Goal: Information Seeking & Learning: Learn about a topic

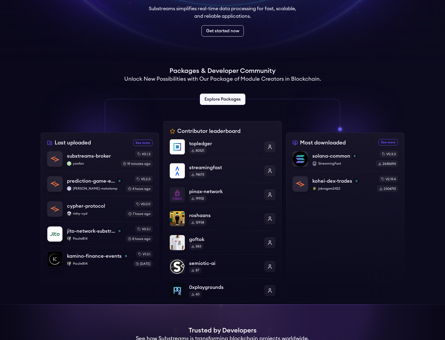
scroll to position [65, 0]
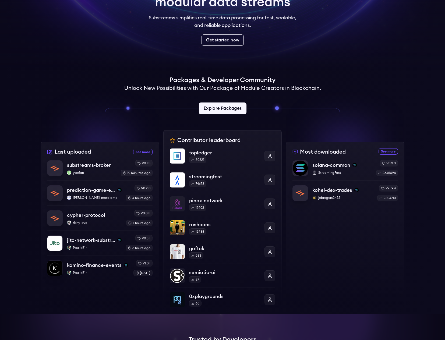
click at [223, 111] on link "Explore Packages" at bounding box center [222, 108] width 48 height 12
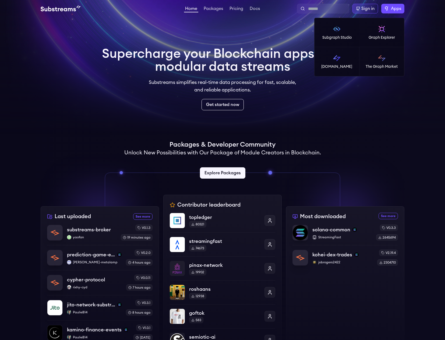
click at [396, 8] on span "Apps" at bounding box center [396, 8] width 10 height 6
click at [328, 64] on p "[DOMAIN_NAME]" at bounding box center [336, 66] width 31 height 5
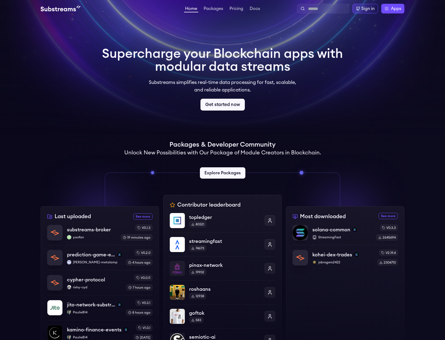
click at [205, 108] on link "Get started now" at bounding box center [222, 105] width 44 height 12
click at [235, 7] on link "Pricing" at bounding box center [236, 8] width 16 height 5
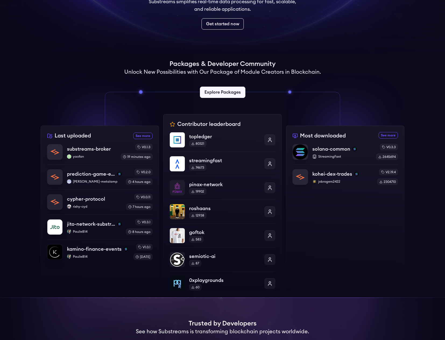
scroll to position [97, 0]
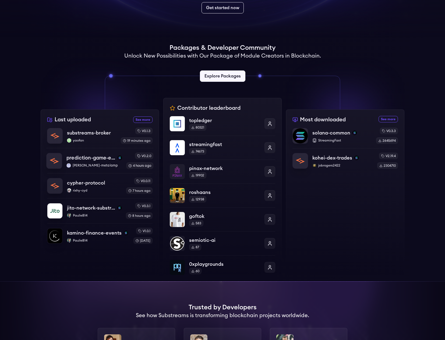
click at [84, 161] on p "prediction-game-events" at bounding box center [90, 158] width 49 height 8
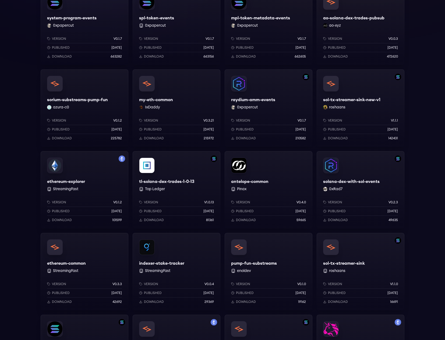
scroll to position [387, 0]
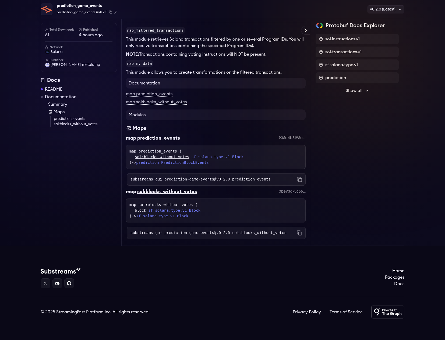
scroll to position [161, 0]
click at [20, 127] on div "prediction_game_events prediction_game_events@v0.2.0 Copied! Copied! v0.2.0 (La…" at bounding box center [222, 59] width 445 height 374
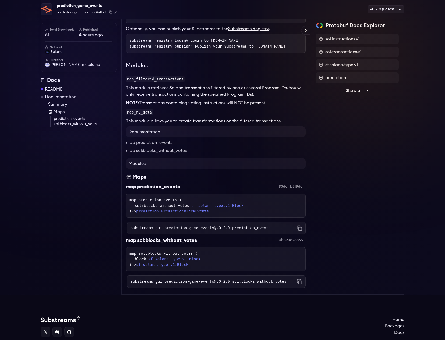
scroll to position [0, 0]
